Goal: Information Seeking & Learning: Learn about a topic

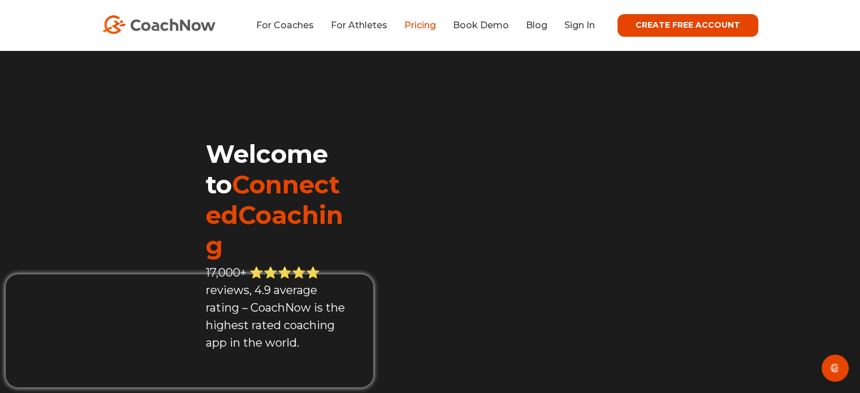
click at [433, 24] on link "Pricing" at bounding box center [420, 25] width 32 height 11
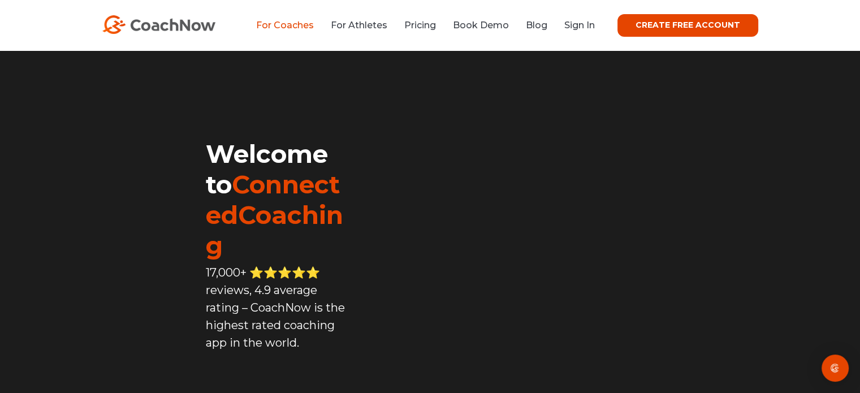
click at [312, 27] on link "For Coaches" at bounding box center [285, 25] width 58 height 11
